Goal: Information Seeking & Learning: Learn about a topic

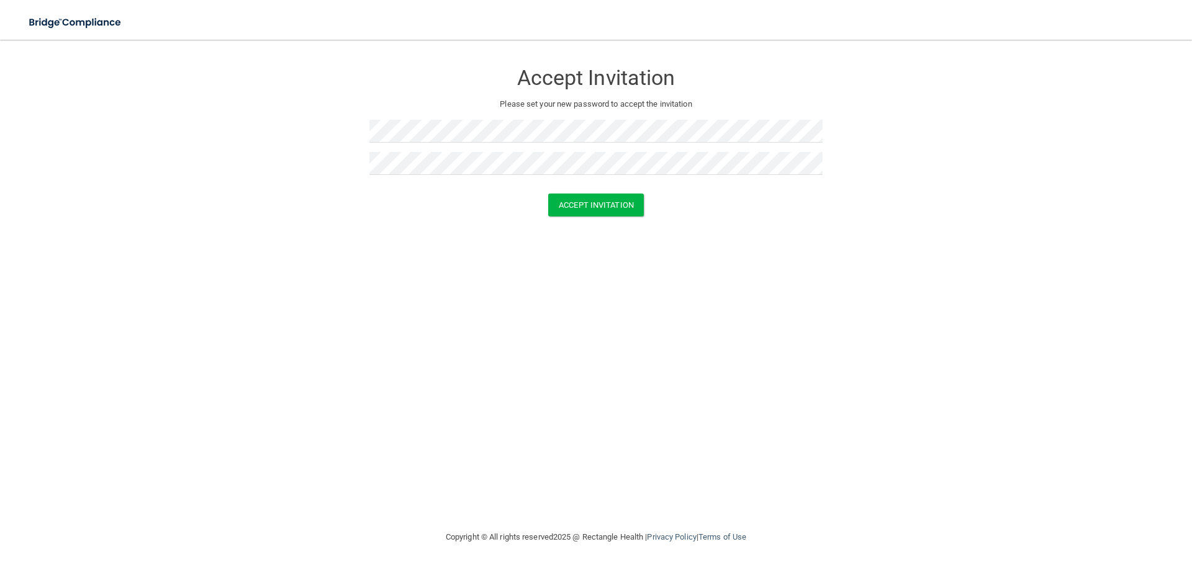
click at [661, 271] on div "Accept Invitation Please set your new password to accept the invitation Accept …" at bounding box center [596, 285] width 1142 height 466
click at [600, 195] on button "Accept Invitation" at bounding box center [596, 205] width 96 height 23
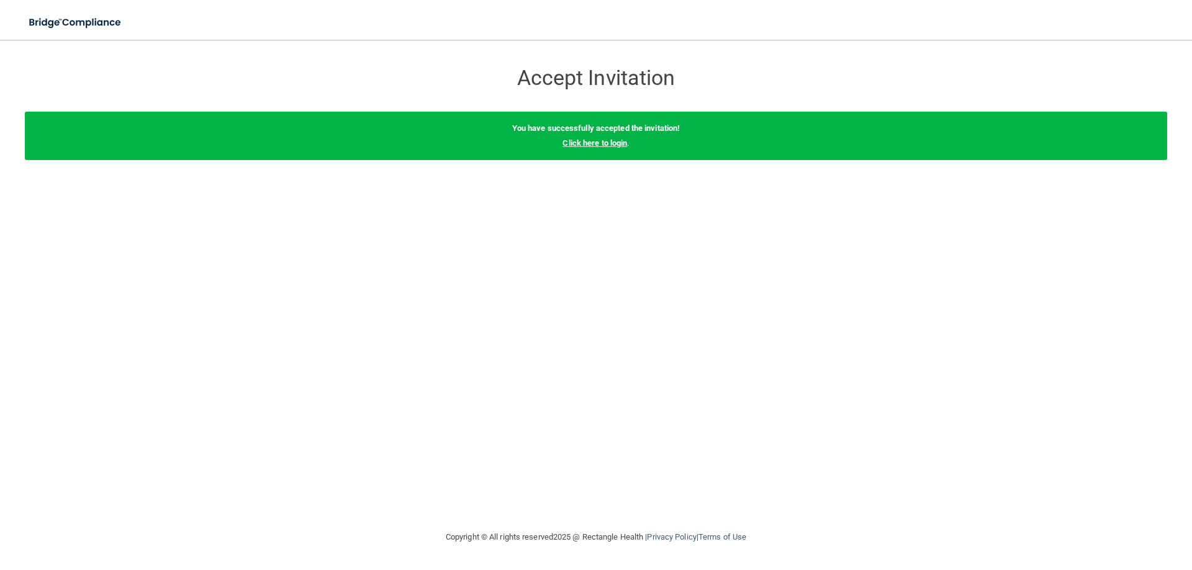
click at [593, 143] on link "Click here to login" at bounding box center [594, 142] width 65 height 9
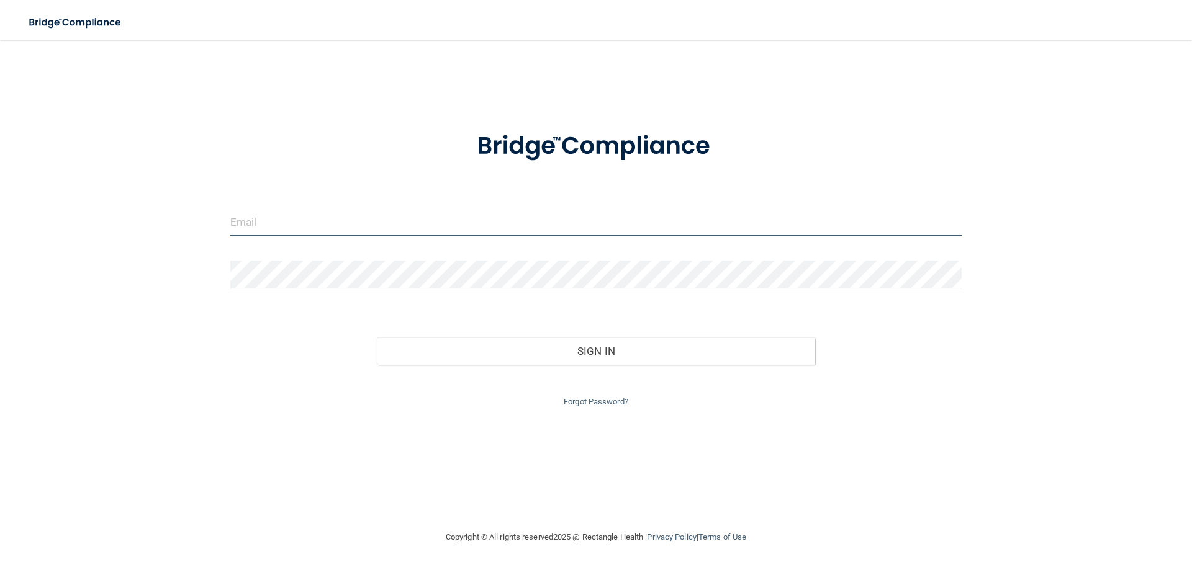
click at [325, 219] on input "email" at bounding box center [595, 223] width 731 height 28
type input "[EMAIL_ADDRESS][DOMAIN_NAME]"
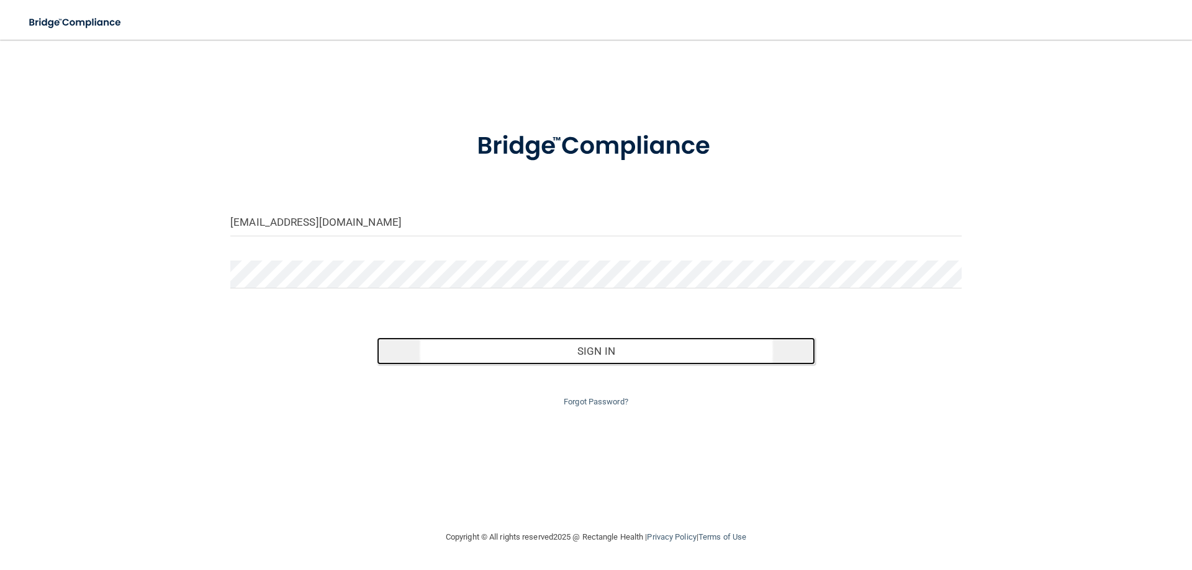
click at [548, 358] on button "Sign In" at bounding box center [596, 351] width 439 height 27
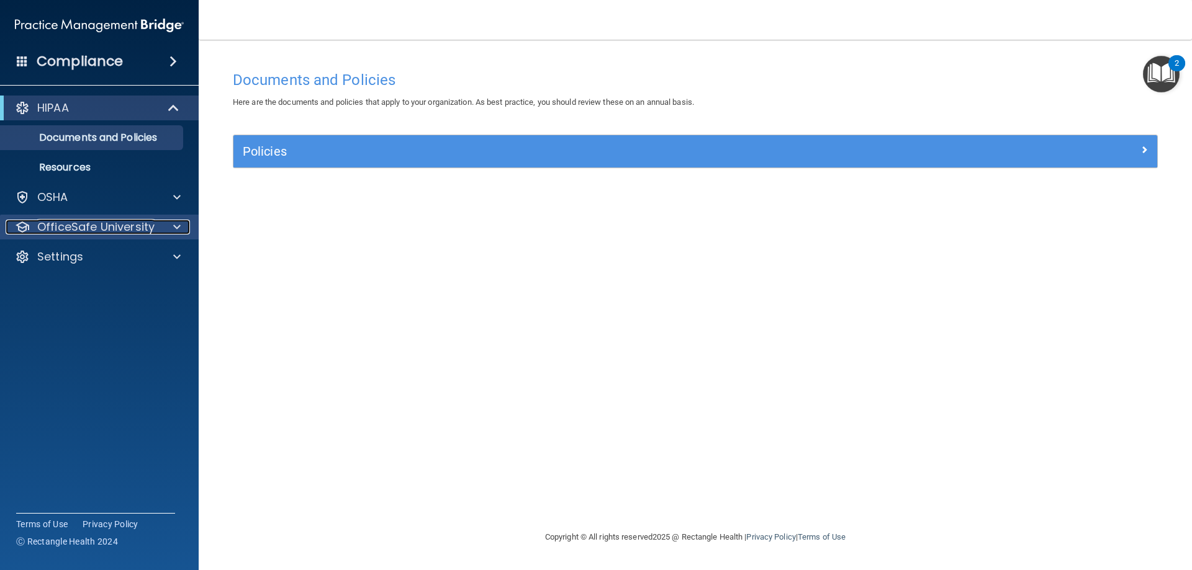
click at [174, 229] on span at bounding box center [176, 227] width 7 height 15
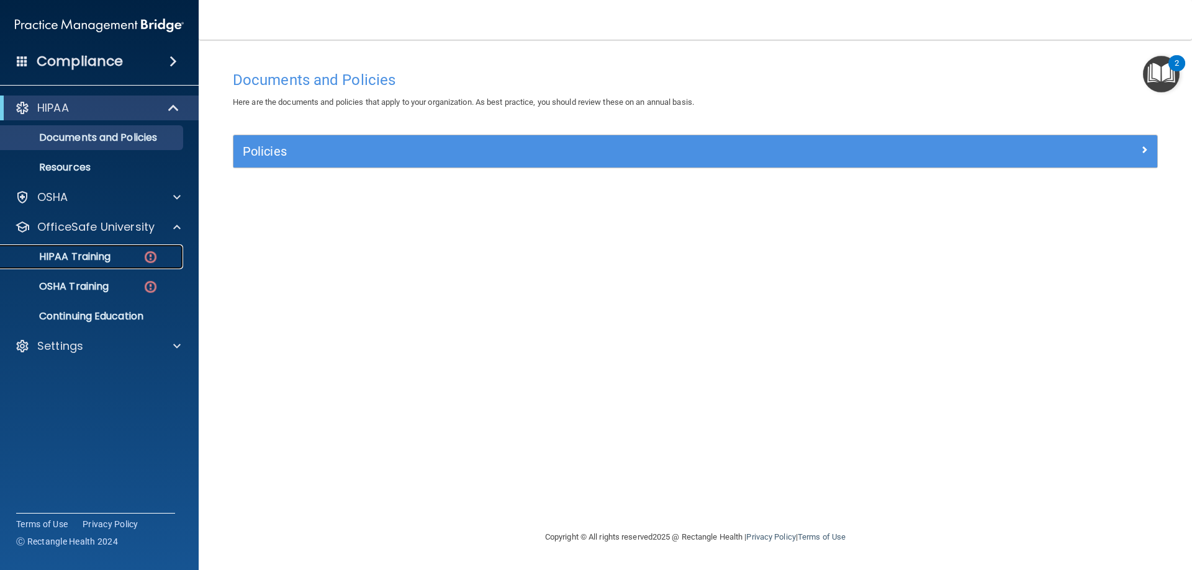
click at [152, 261] on img at bounding box center [151, 258] width 16 height 16
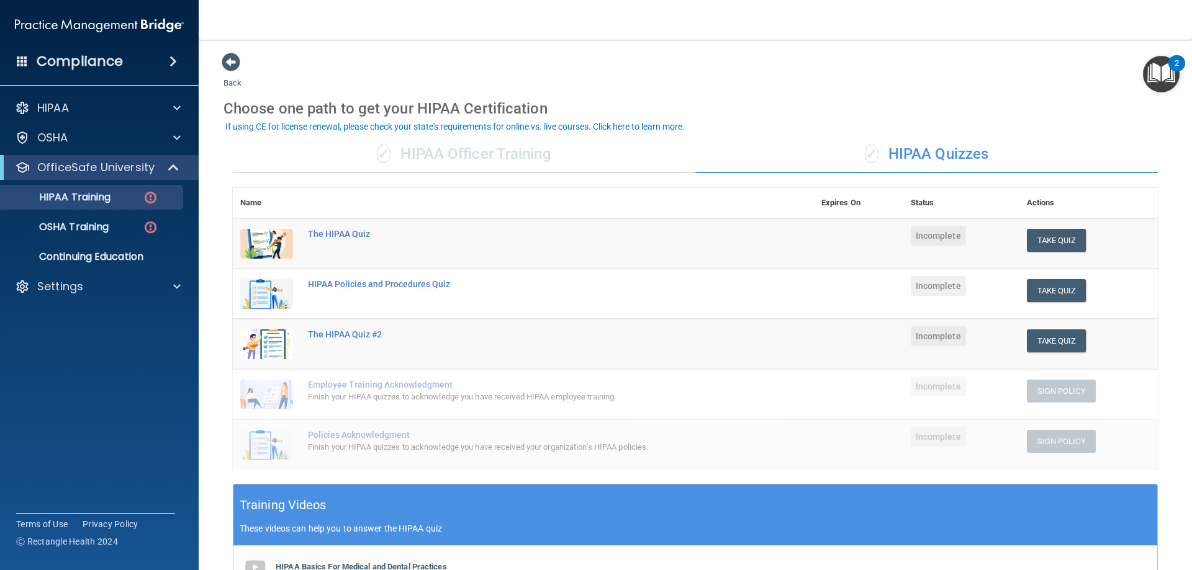
click at [505, 152] on div "✓ HIPAA Officer Training" at bounding box center [464, 154] width 462 height 37
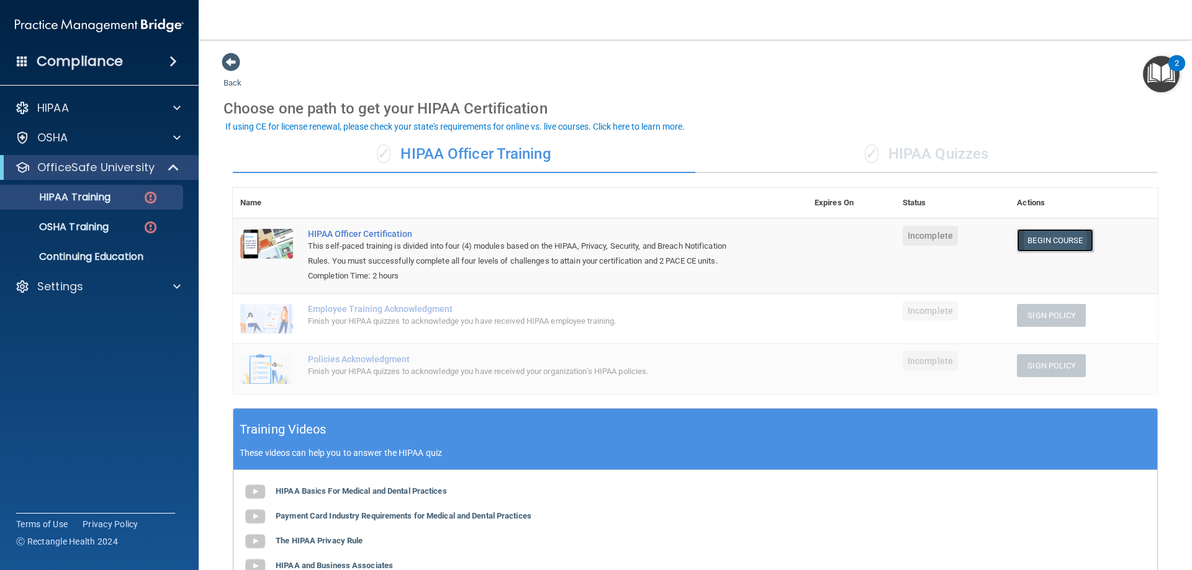
click at [1046, 238] on link "Begin Course" at bounding box center [1055, 240] width 76 height 23
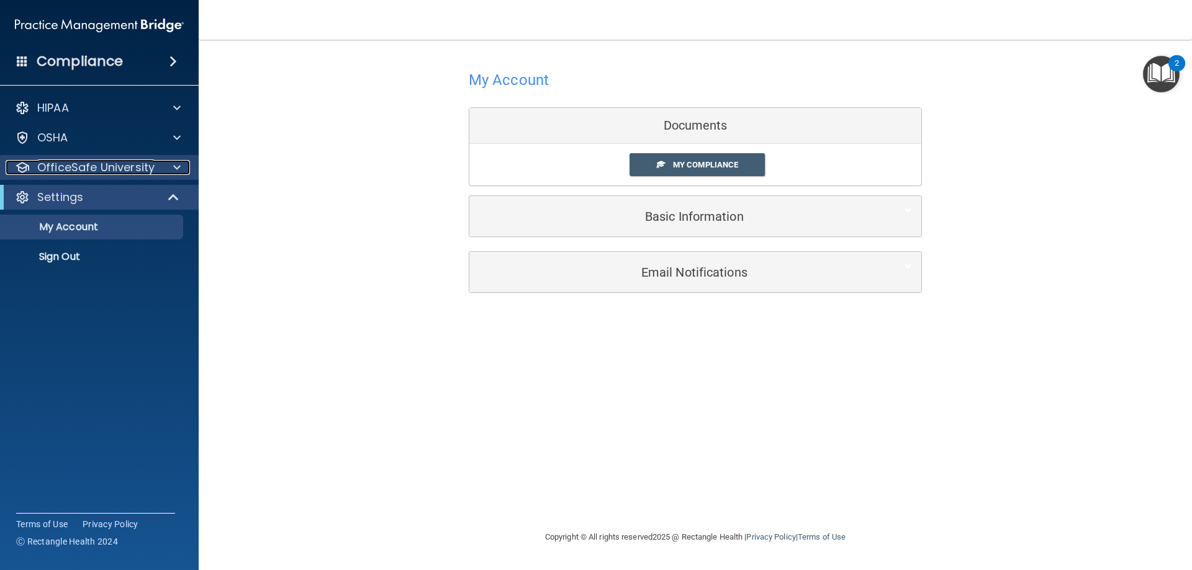
click at [185, 168] on div at bounding box center [175, 167] width 31 height 15
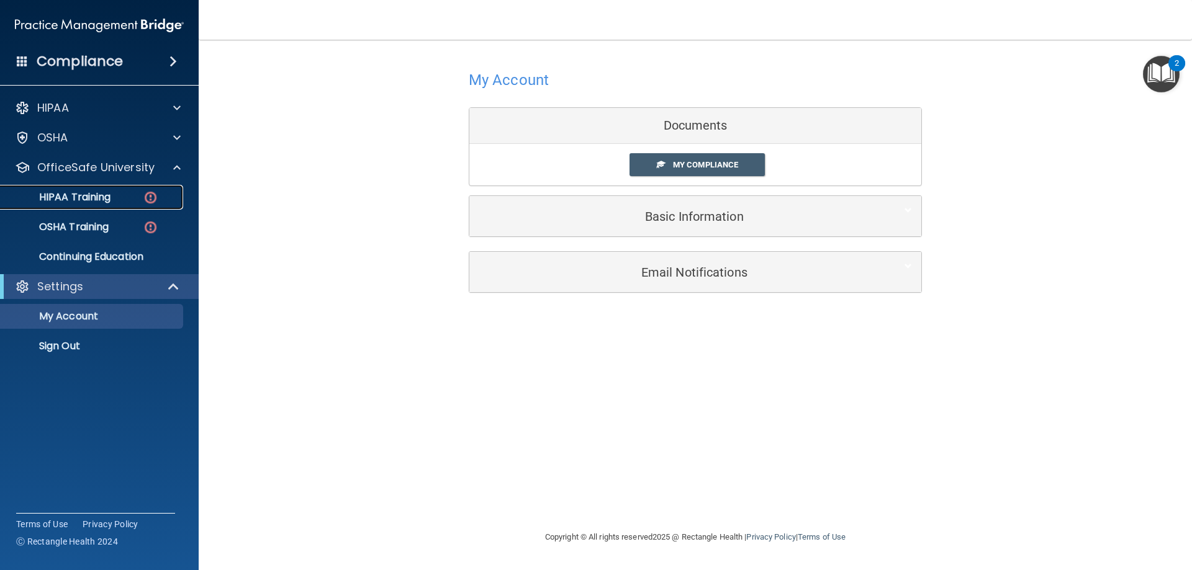
click at [124, 197] on div "HIPAA Training" at bounding box center [92, 197] width 169 height 12
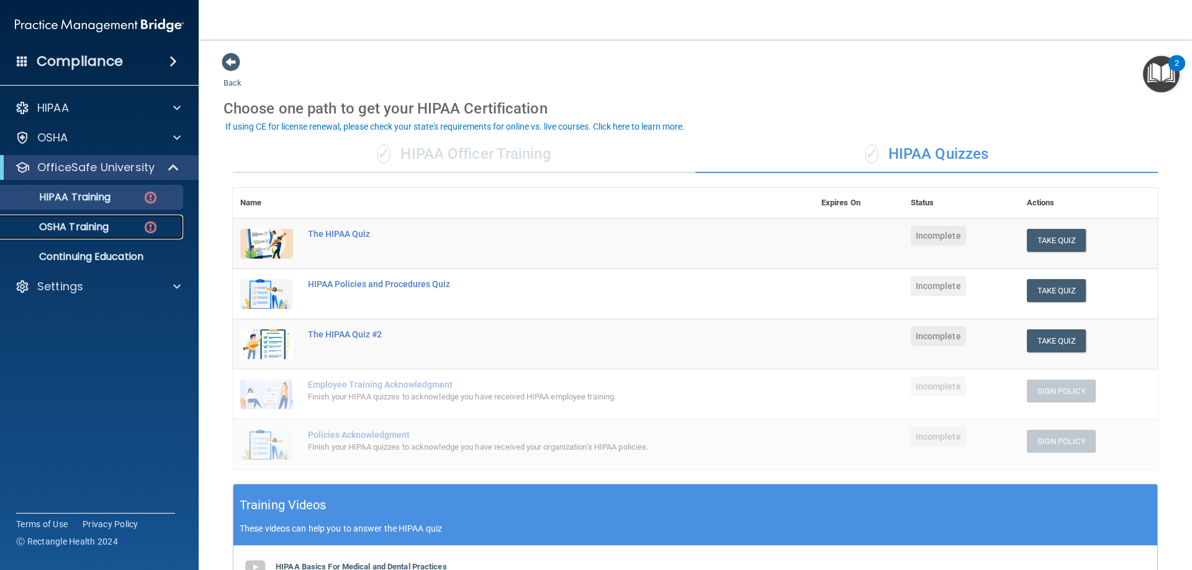
click at [114, 228] on div "OSHA Training" at bounding box center [92, 227] width 169 height 12
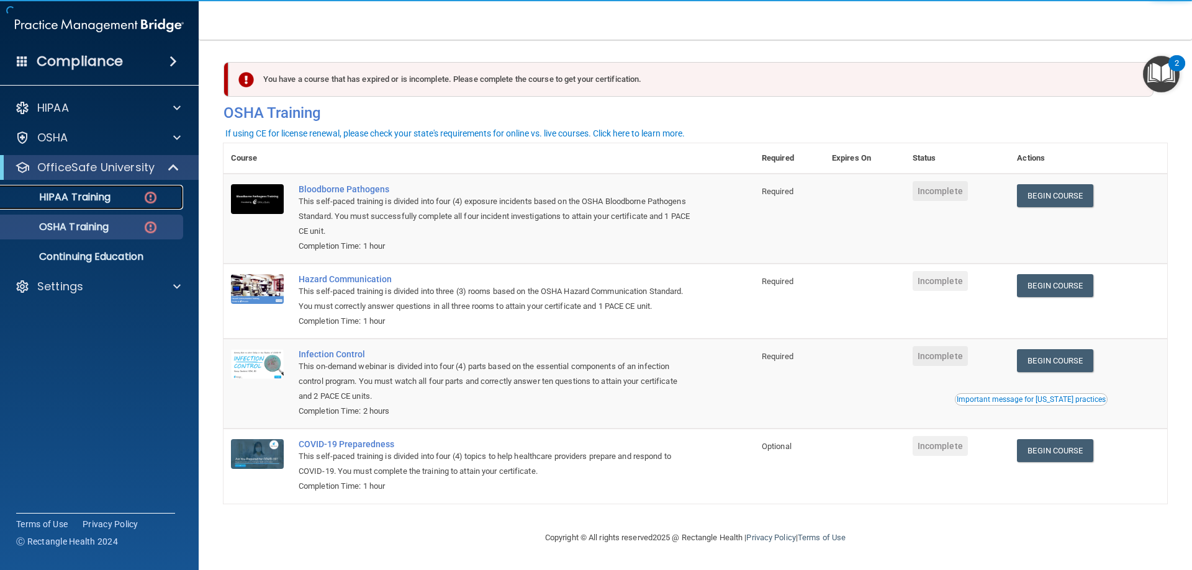
click at [113, 203] on div "HIPAA Training" at bounding box center [92, 197] width 169 height 12
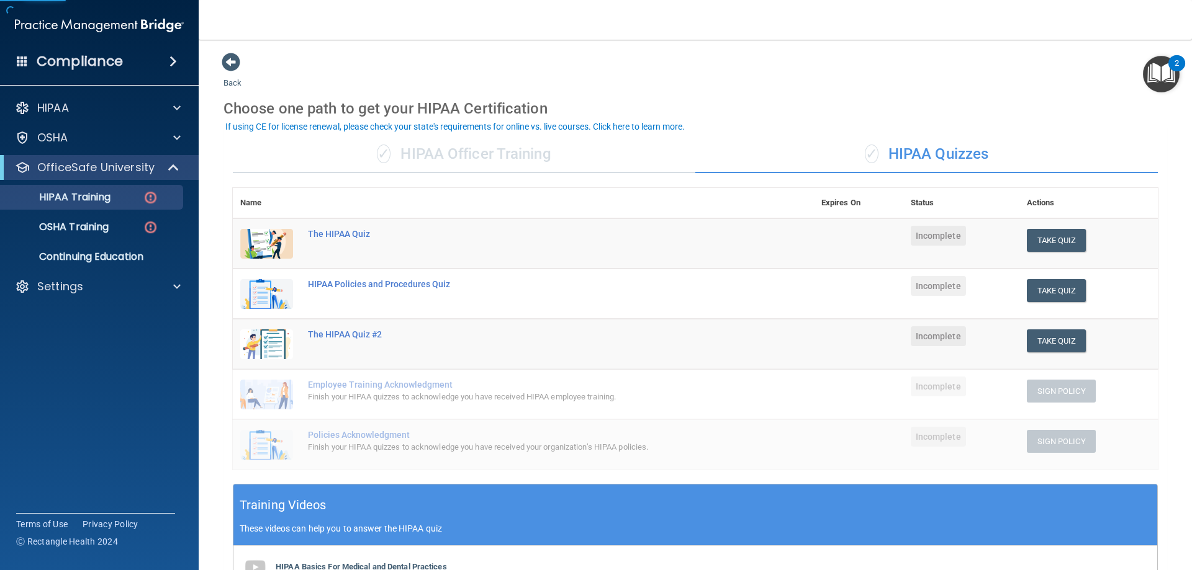
click at [439, 155] on div "✓ HIPAA Officer Training" at bounding box center [464, 154] width 462 height 37
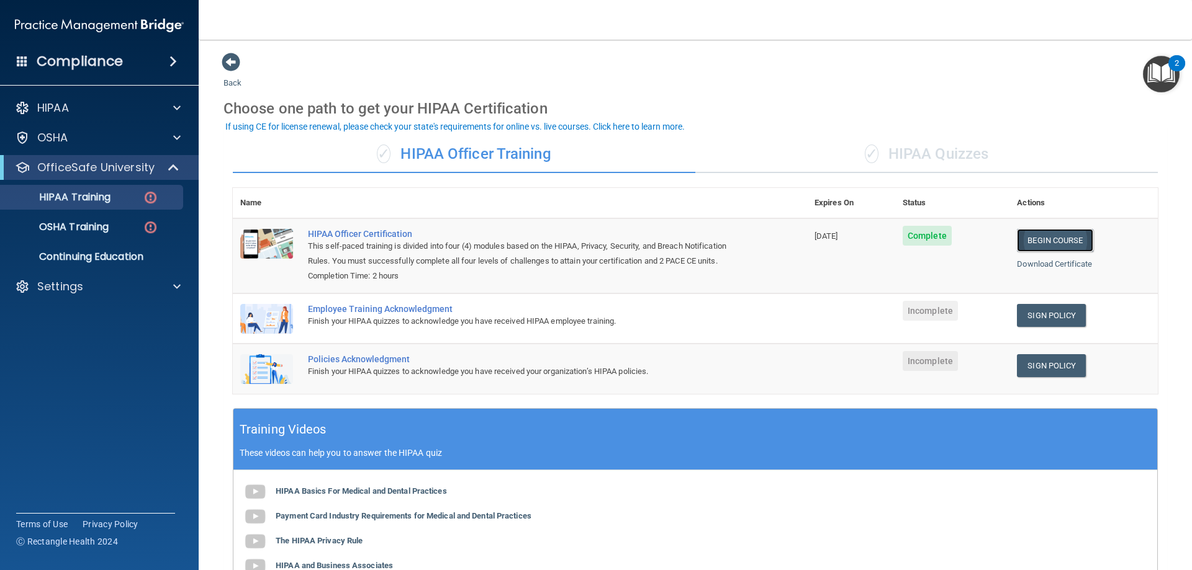
click at [1035, 237] on link "Begin Course" at bounding box center [1055, 240] width 76 height 23
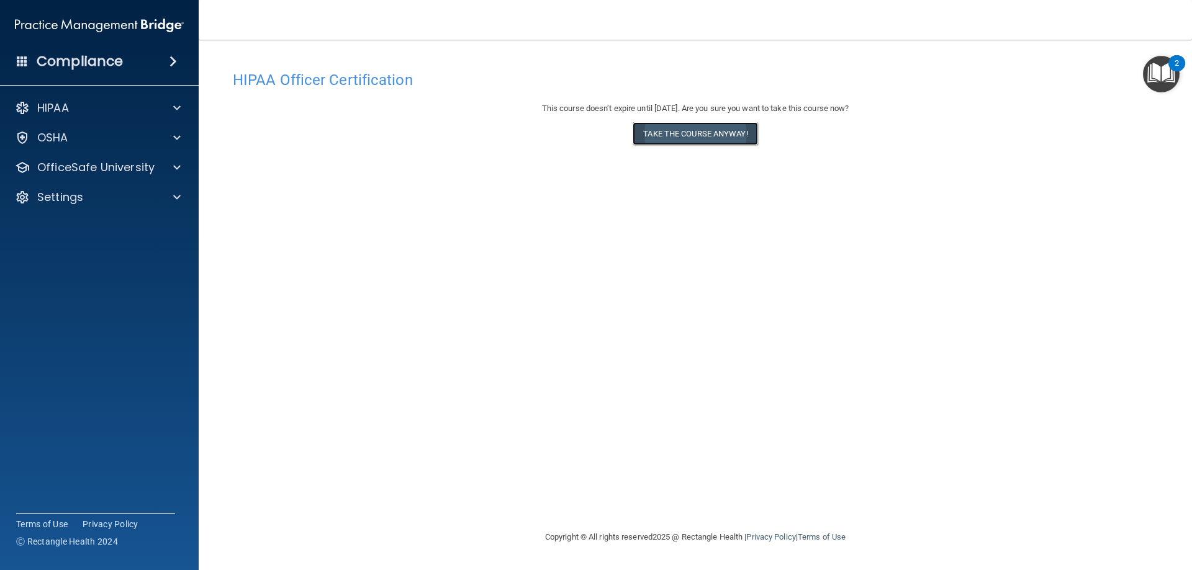
click at [685, 137] on button "Take the course anyway!" at bounding box center [694, 133] width 125 height 23
